Goal: Information Seeking & Learning: Learn about a topic

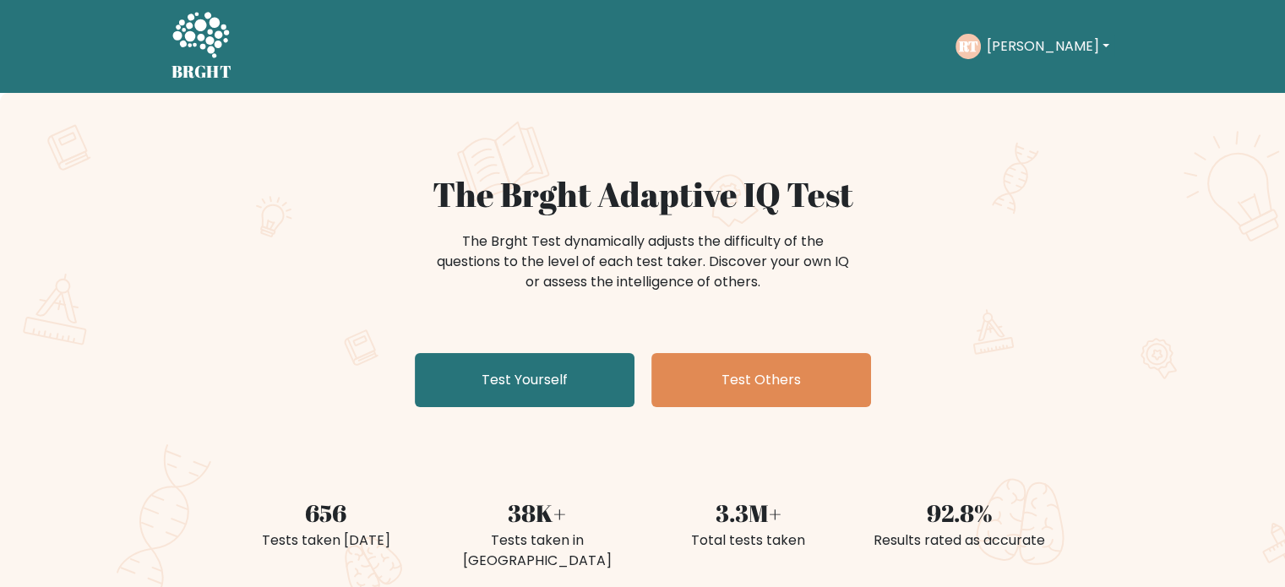
scroll to position [514, 0]
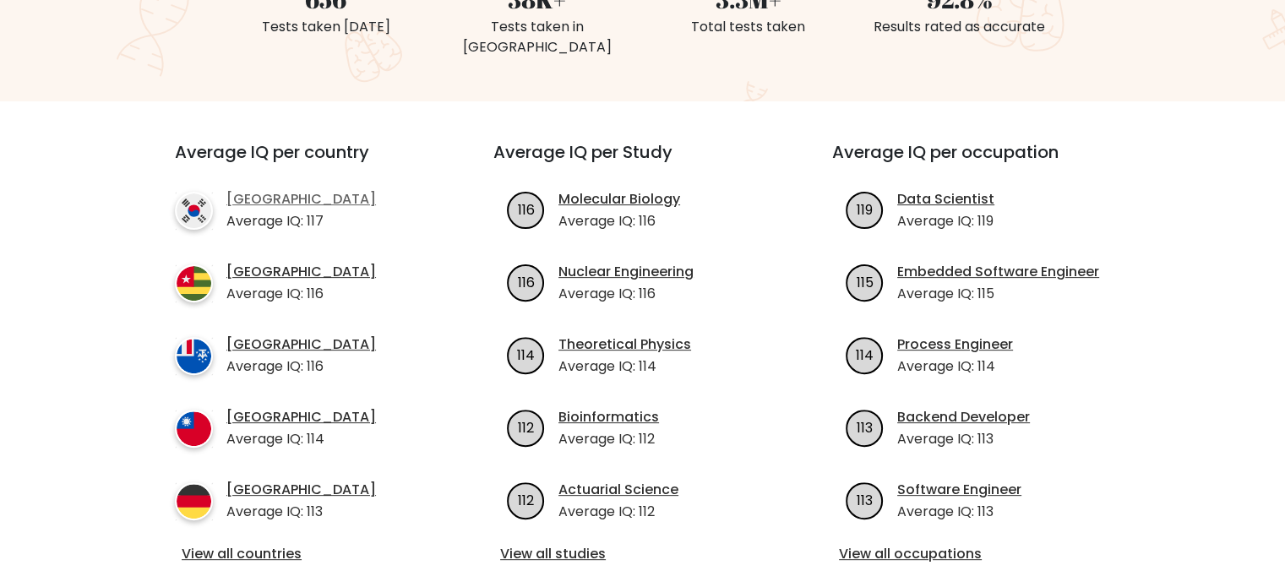
click at [278, 189] on link "[GEOGRAPHIC_DATA]" at bounding box center [301, 199] width 150 height 20
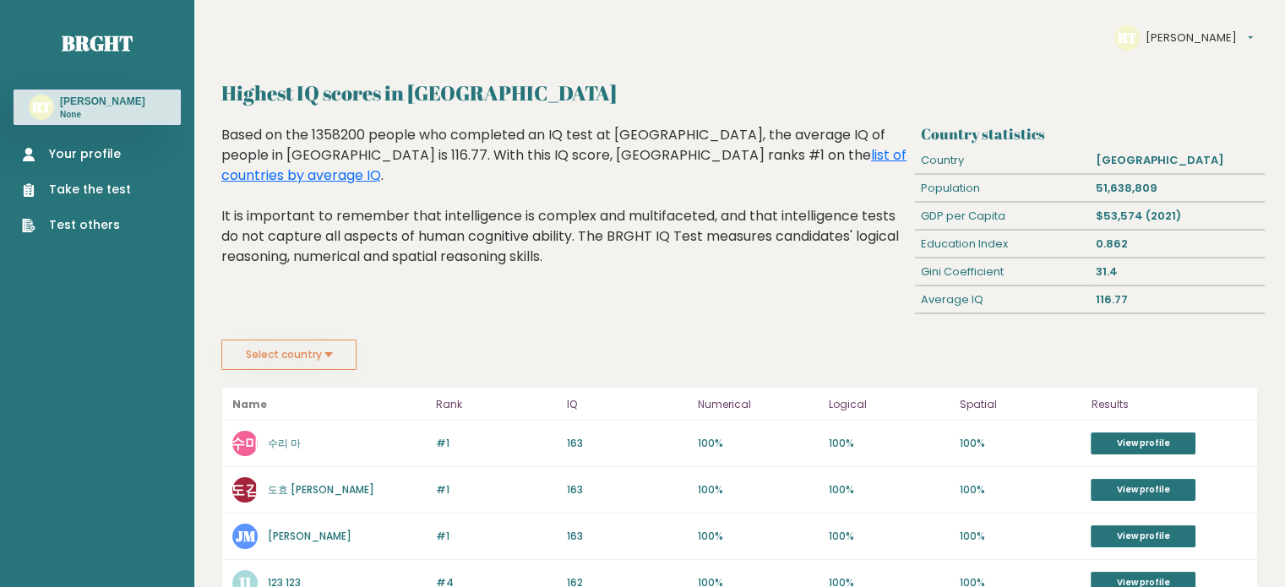
click at [335, 351] on button "Select country" at bounding box center [288, 355] width 135 height 30
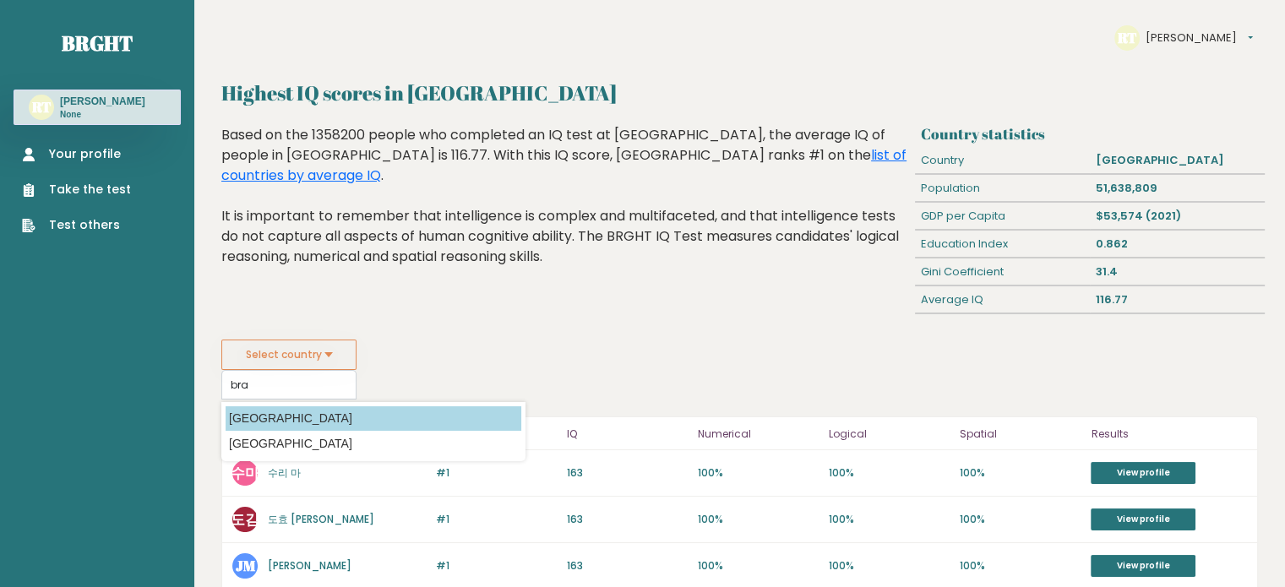
click at [319, 411] on option "[GEOGRAPHIC_DATA]" at bounding box center [374, 418] width 296 height 24
type input "[GEOGRAPHIC_DATA]"
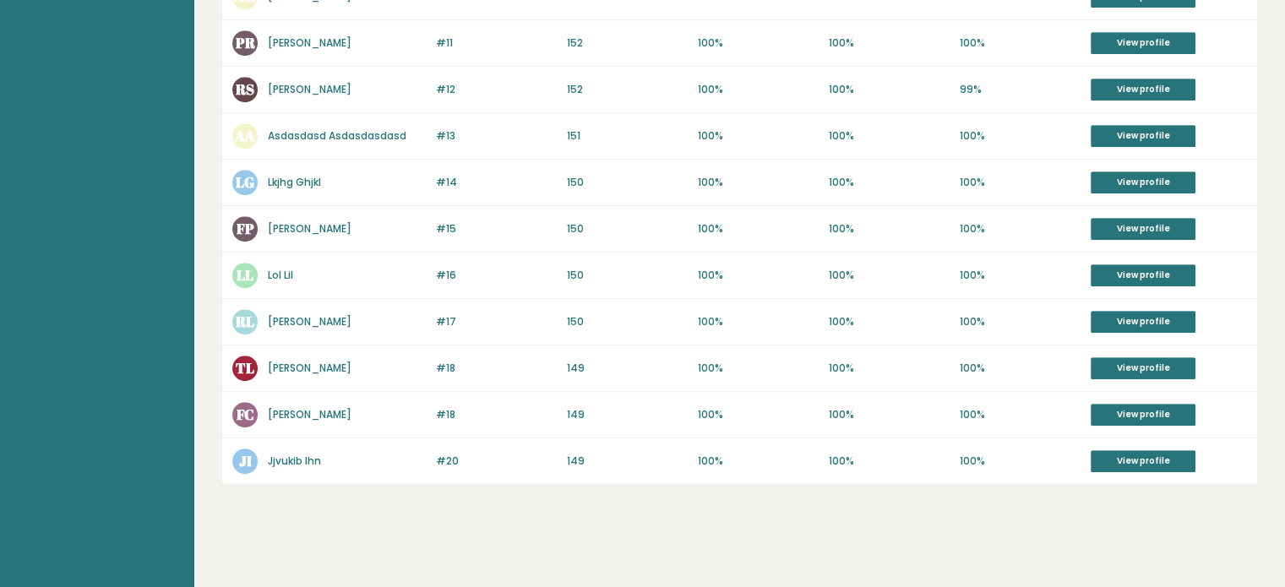
scroll to position [351, 0]
